Goal: Transaction & Acquisition: Purchase product/service

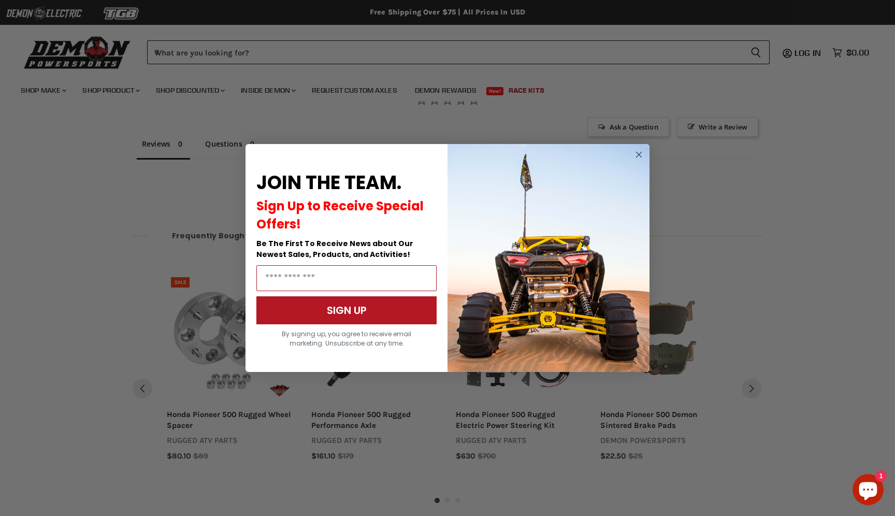
scroll to position [652, 0]
